Goal: Task Accomplishment & Management: Use online tool/utility

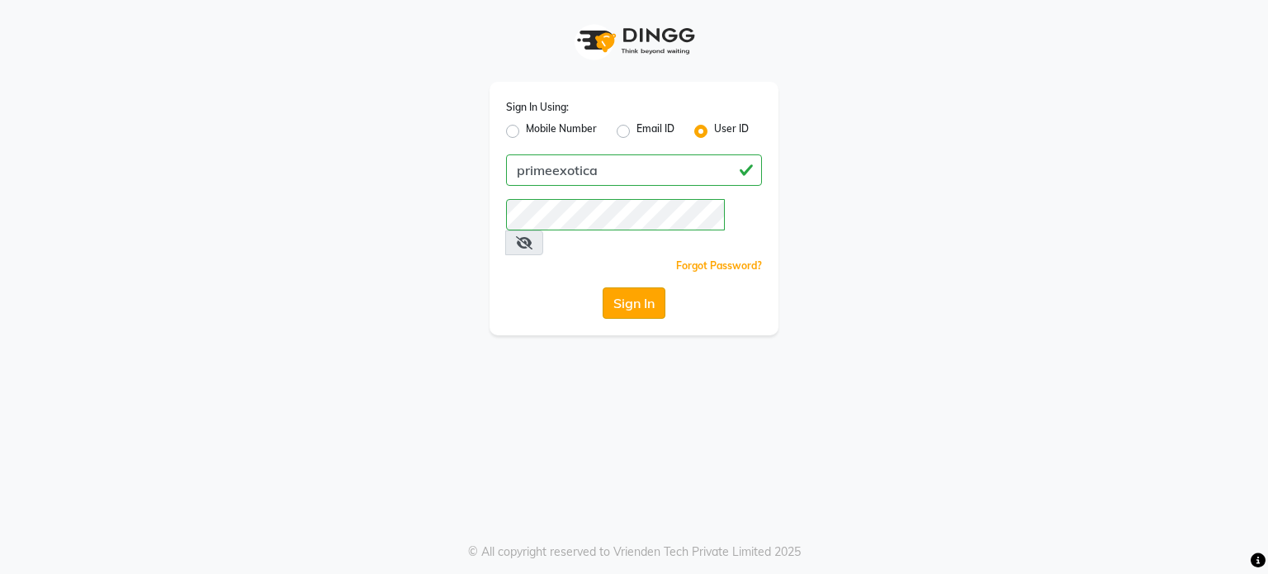
click at [636, 287] on button "Sign In" at bounding box center [634, 302] width 63 height 31
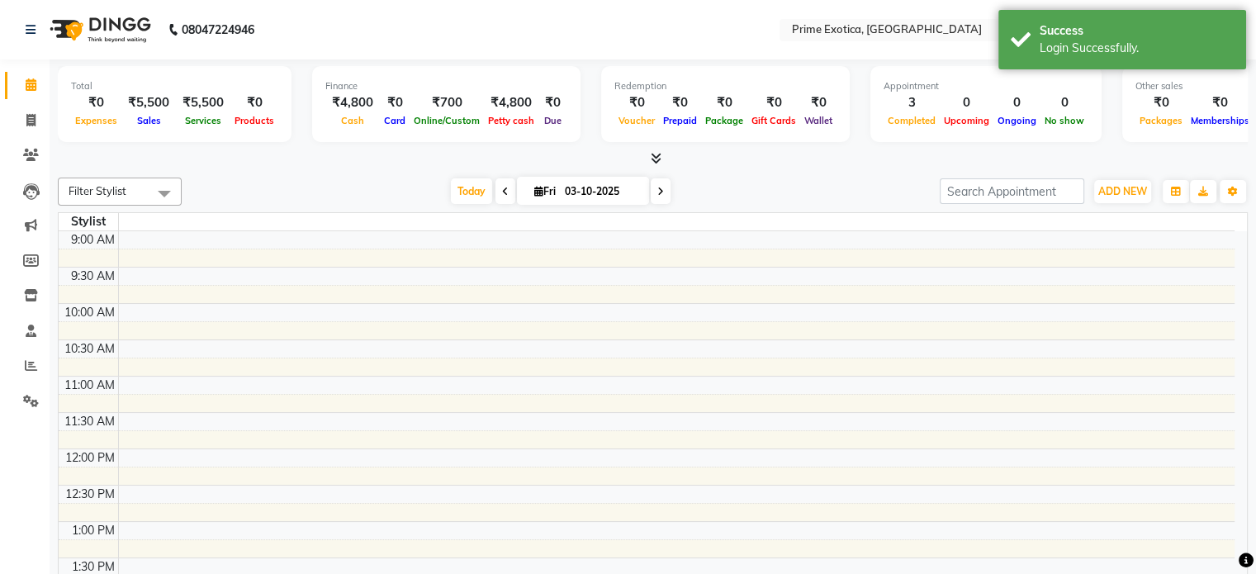
select select "en"
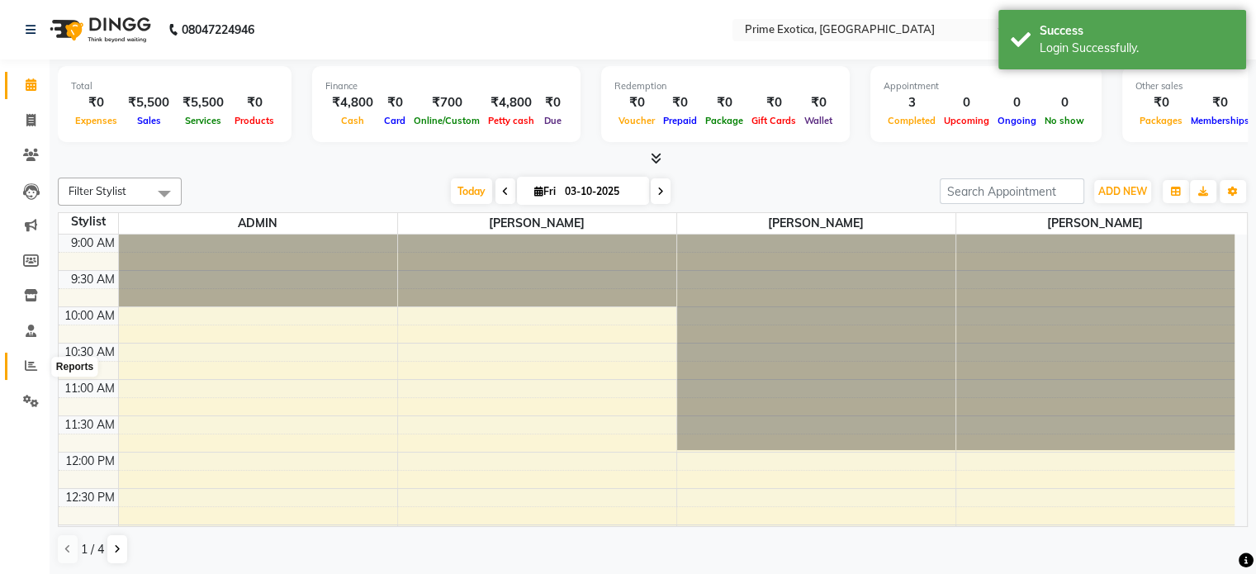
click at [33, 371] on icon at bounding box center [31, 365] width 12 height 12
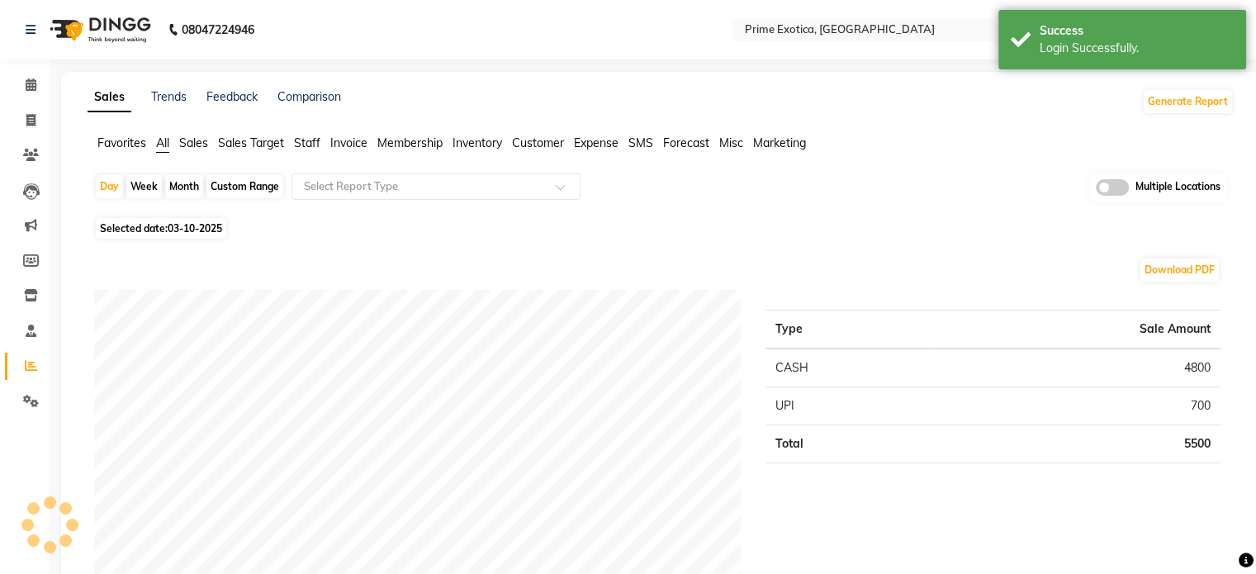
click at [1114, 177] on div "Multiple Locations" at bounding box center [1158, 188] width 138 height 30
click at [1122, 199] on div "Multiple Locations" at bounding box center [1158, 188] width 138 height 30
click at [1119, 191] on span at bounding box center [1111, 187] width 33 height 17
click at [1095, 190] on input "checkbox" at bounding box center [1095, 190] width 0 height 0
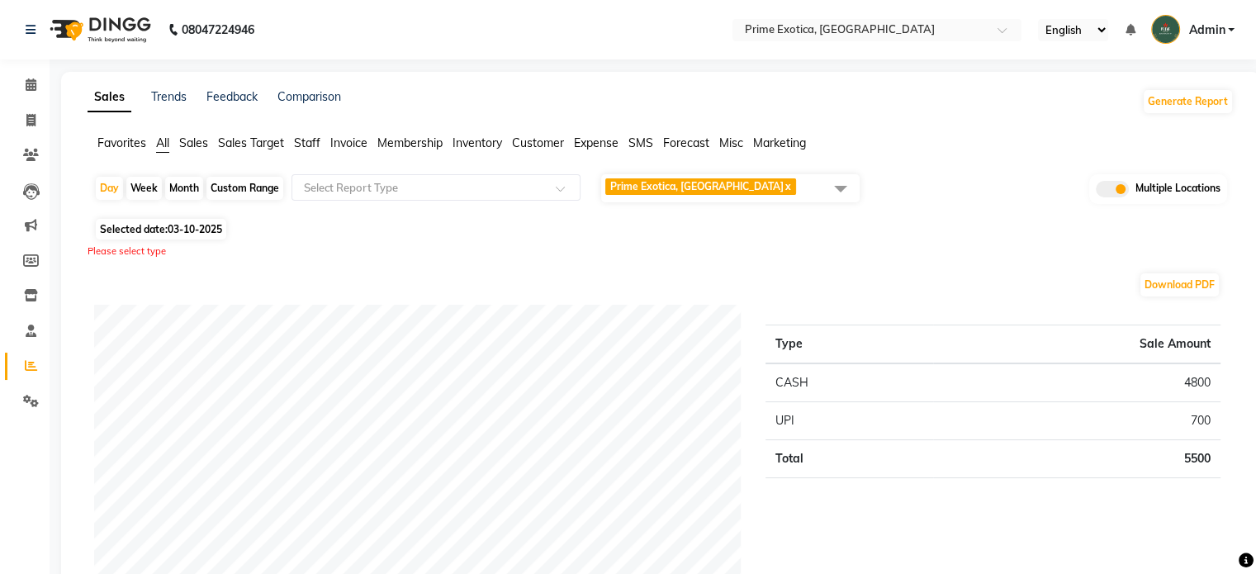
click at [820, 187] on span "Prime Exotica, Dharampeth x" at bounding box center [730, 188] width 258 height 28
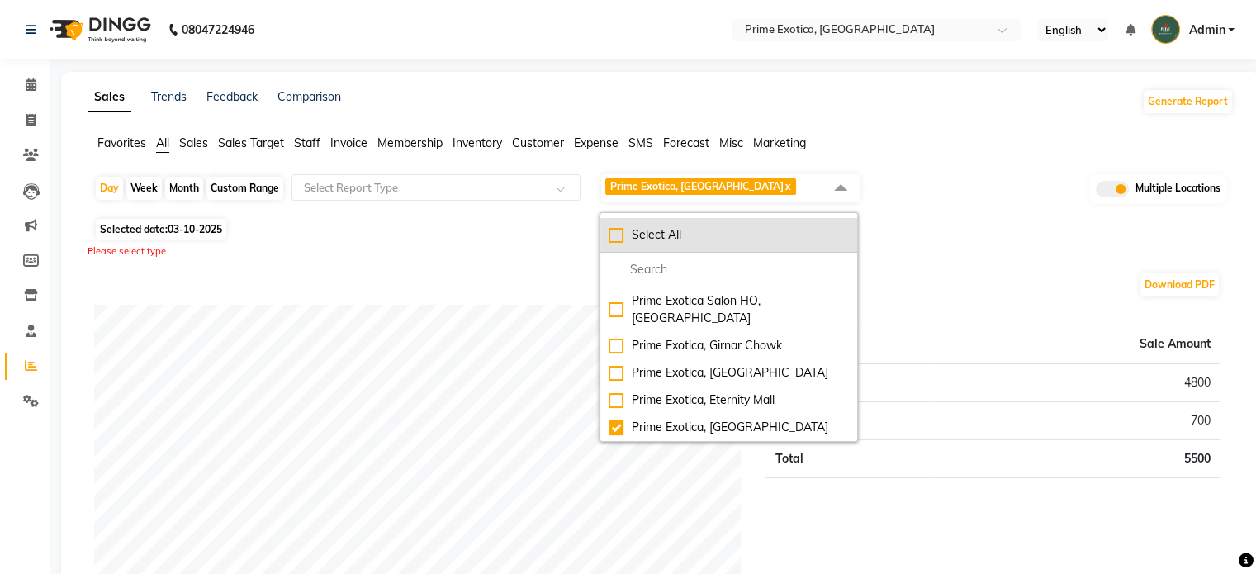
click at [792, 240] on div "Select All" at bounding box center [728, 234] width 240 height 17
checkbox input "true"
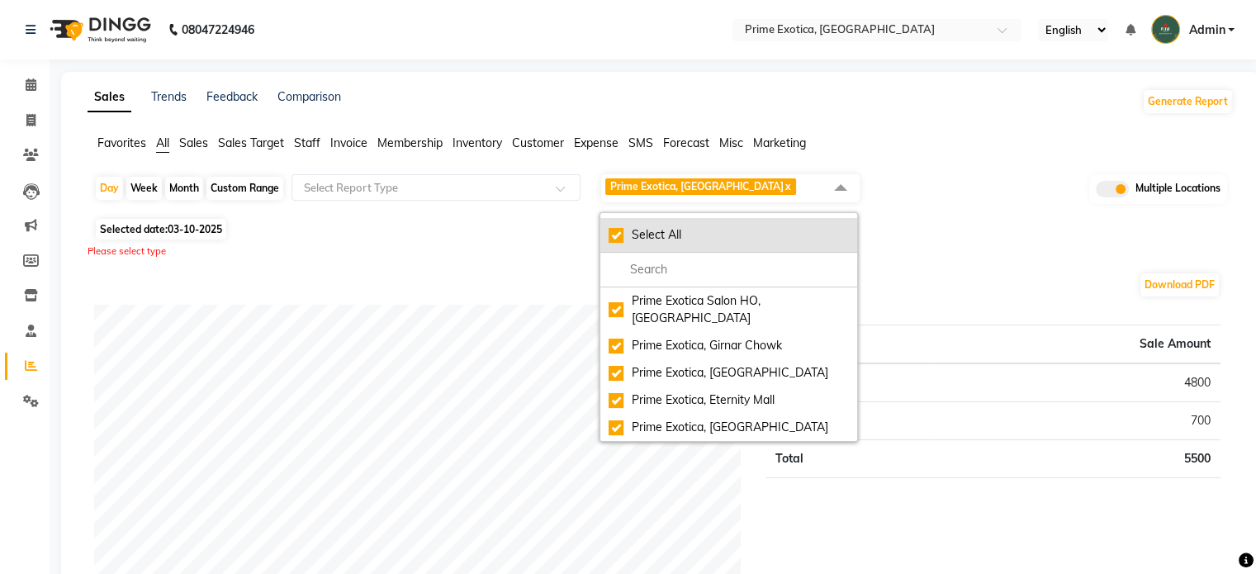
checkbox input "true"
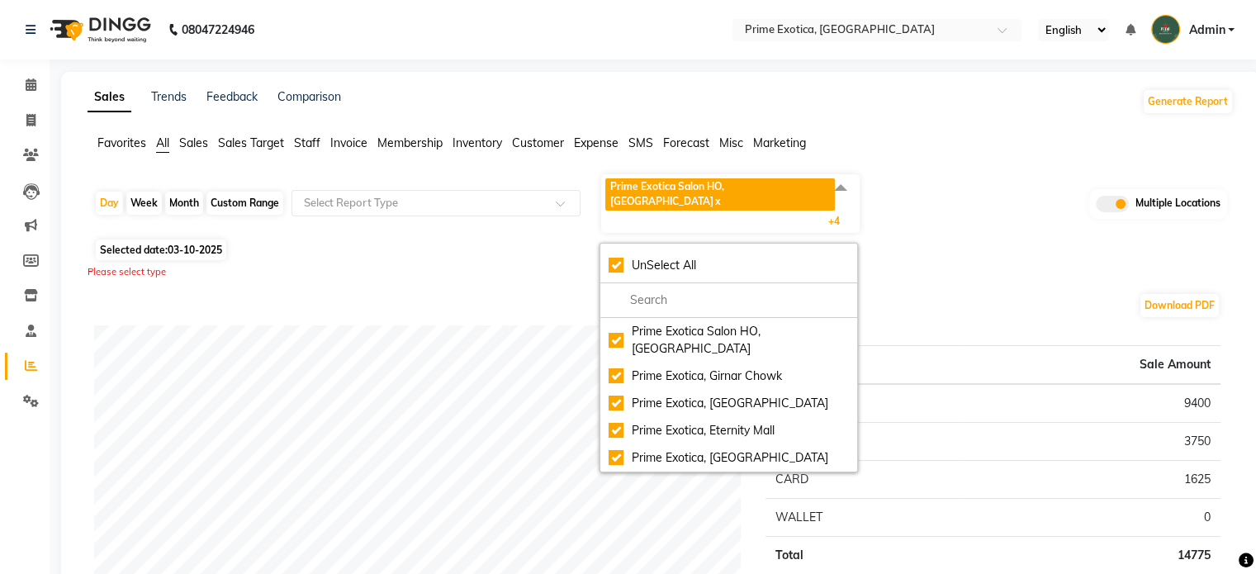
click at [1029, 265] on div "Please select type" at bounding box center [661, 272] width 1146 height 14
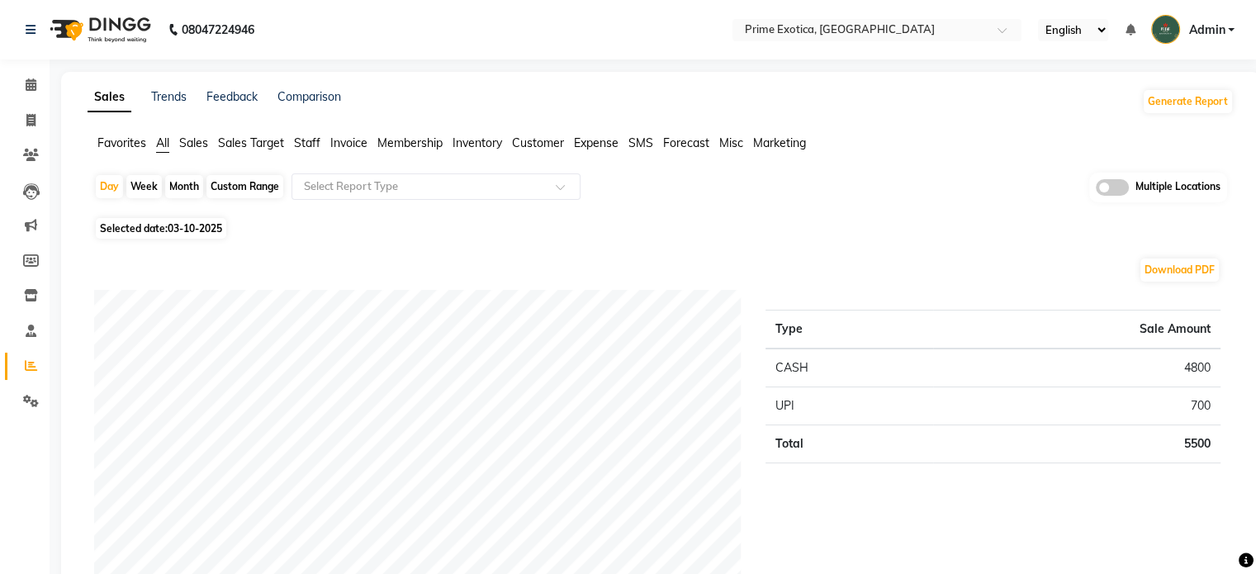
click at [1103, 181] on span at bounding box center [1111, 187] width 33 height 17
click at [1095, 190] on input "checkbox" at bounding box center [1095, 190] width 0 height 0
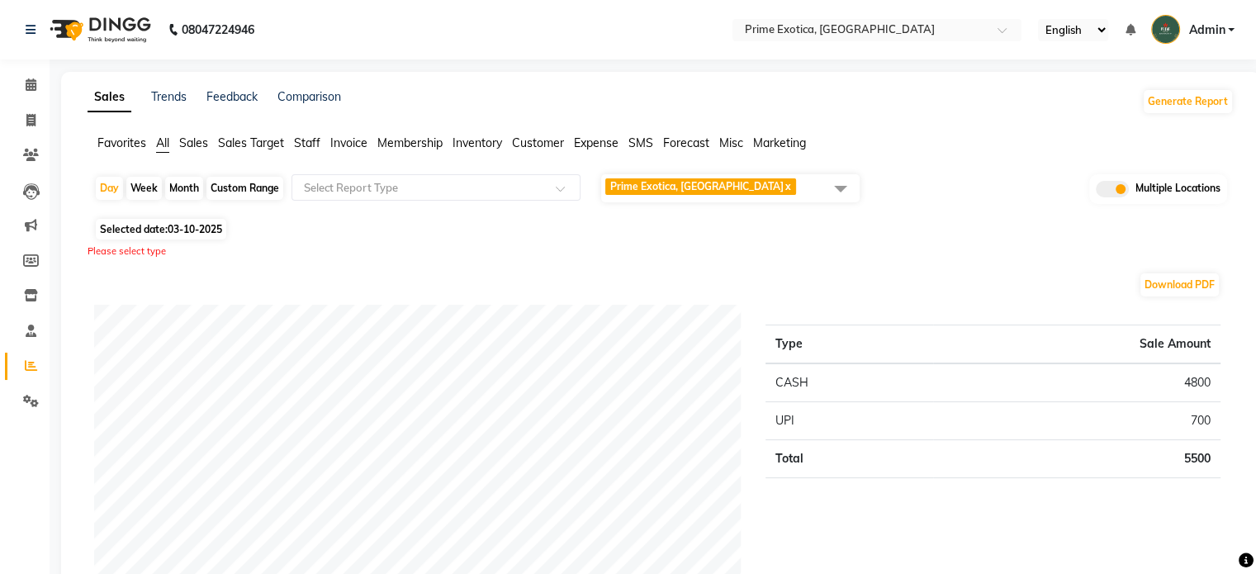
click at [832, 191] on span at bounding box center [840, 188] width 33 height 31
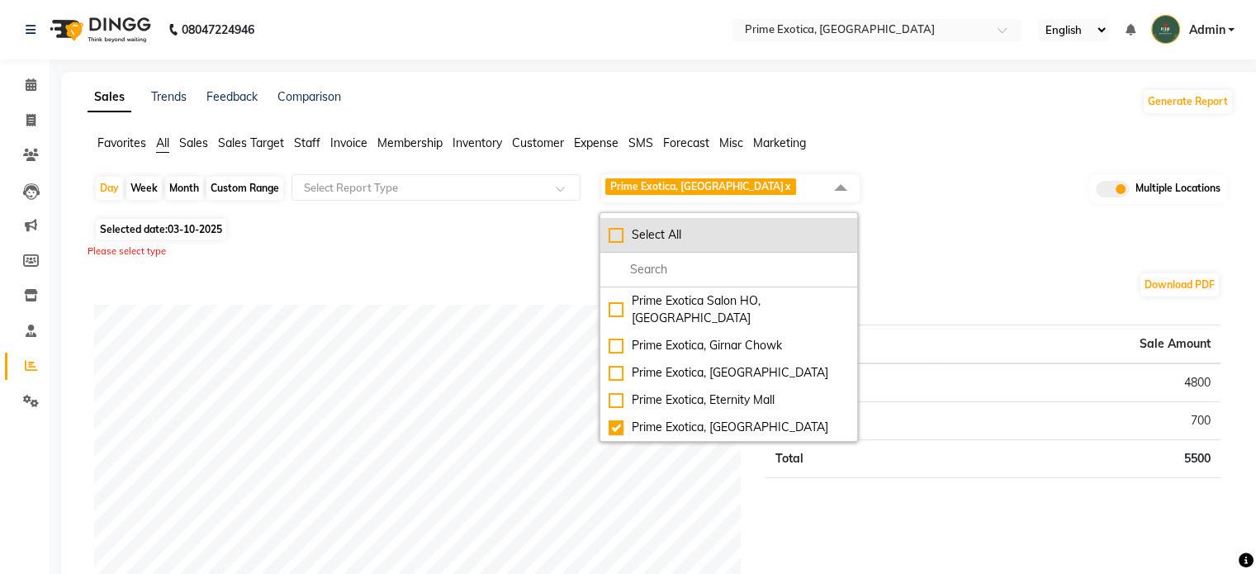
click at [769, 230] on div "Select All" at bounding box center [728, 234] width 240 height 17
checkbox input "true"
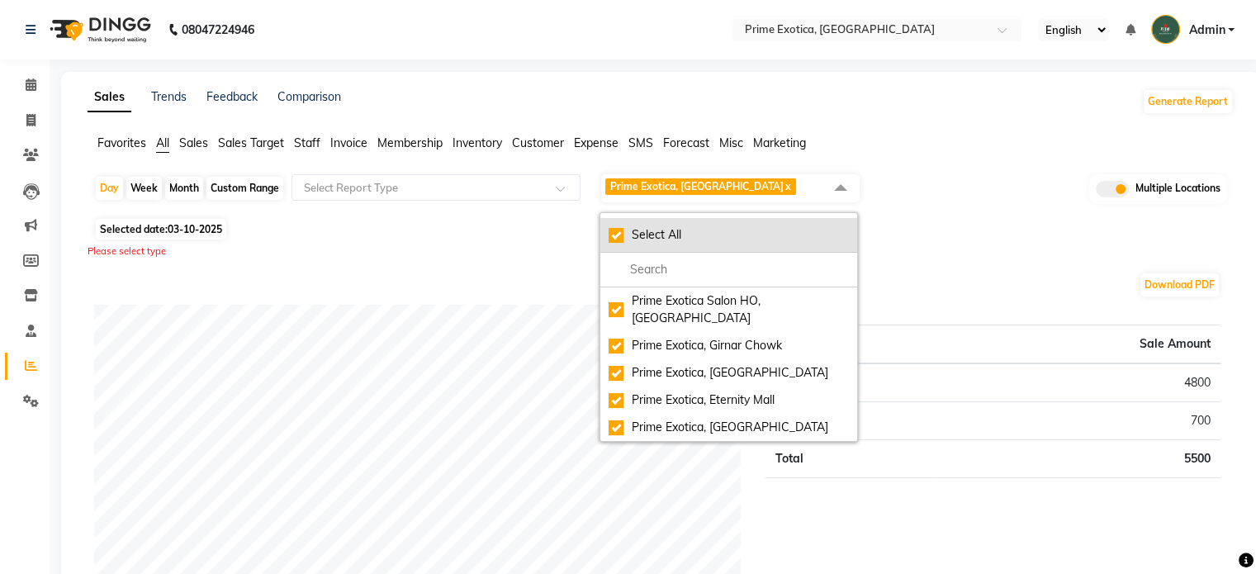
checkbox input "true"
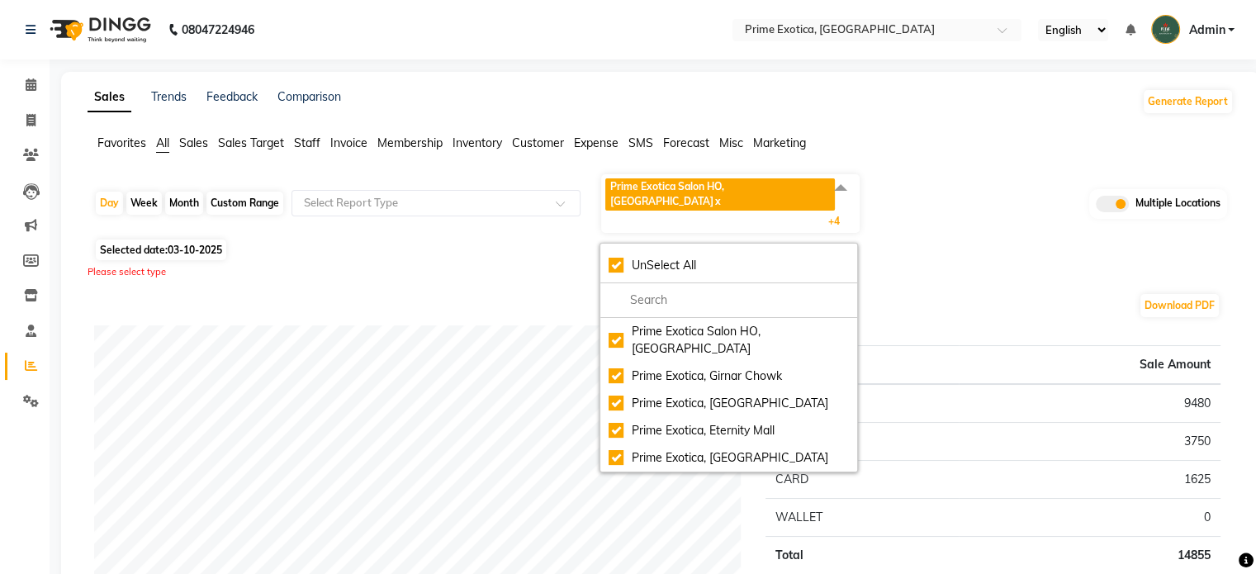
click at [950, 265] on div "Please select type" at bounding box center [661, 272] width 1146 height 14
